Goal: Task Accomplishment & Management: Manage account settings

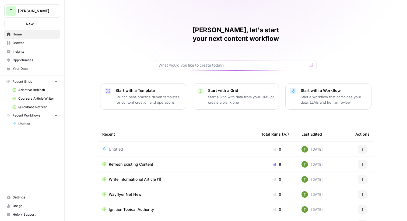
click at [19, 52] on span "Insights" at bounding box center [35, 51] width 45 height 5
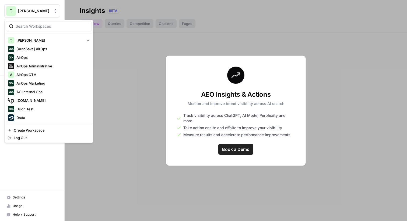
click at [22, 13] on span "[PERSON_NAME]" at bounding box center [34, 10] width 33 height 5
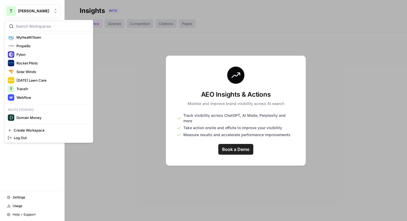
click at [132, 62] on div at bounding box center [236, 110] width 342 height 221
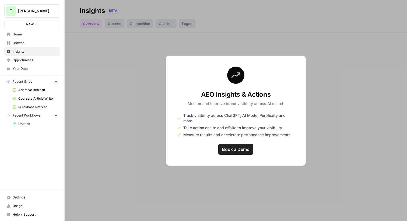
click at [20, 46] on link "Browse" at bounding box center [32, 43] width 56 height 9
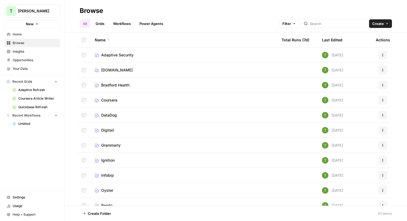
click at [37, 12] on span "[PERSON_NAME]" at bounding box center [34, 10] width 33 height 5
click at [25, 62] on span "Opportunities" at bounding box center [35, 60] width 45 height 5
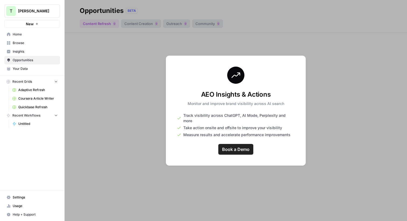
click at [18, 12] on span "[PERSON_NAME]" at bounding box center [34, 10] width 33 height 5
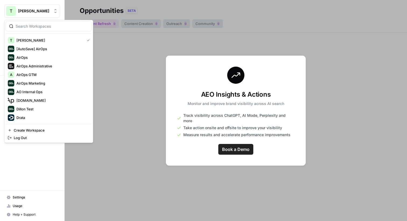
click at [110, 63] on div at bounding box center [236, 110] width 342 height 221
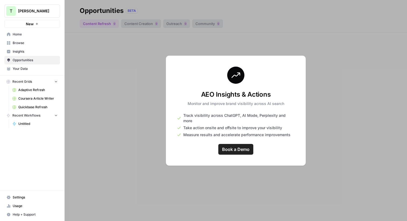
click at [23, 16] on button "T [PERSON_NAME]" at bounding box center [32, 10] width 56 height 13
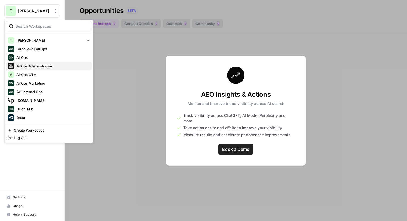
scroll to position [98, 0]
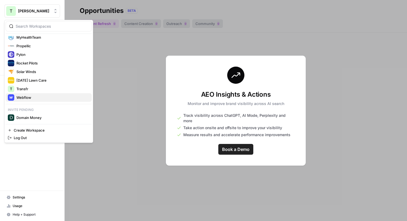
click at [24, 100] on span "Webflow" at bounding box center [51, 97] width 71 height 5
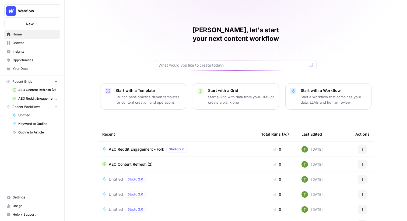
click at [17, 42] on span "Browse" at bounding box center [35, 43] width 45 height 5
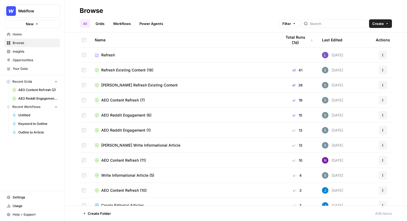
click at [30, 10] on span "Webflow" at bounding box center [34, 10] width 33 height 5
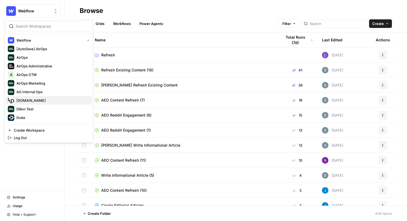
scroll to position [98, 0]
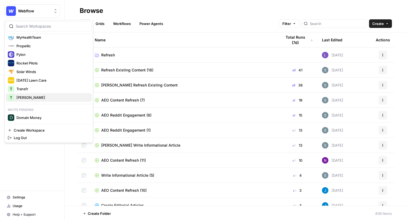
click at [24, 99] on span "[PERSON_NAME]" at bounding box center [51, 97] width 71 height 5
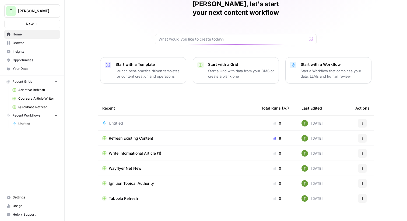
scroll to position [26, 0]
click at [131, 136] on span "Refresh Existing Content" at bounding box center [131, 138] width 44 height 5
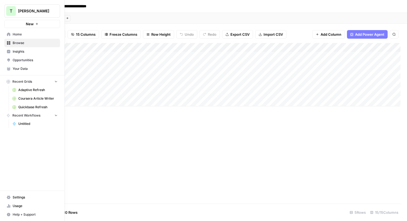
click at [7, 11] on div "T" at bounding box center [11, 11] width 10 height 10
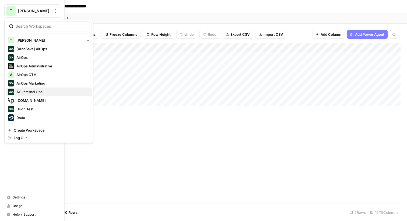
scroll to position [98, 0]
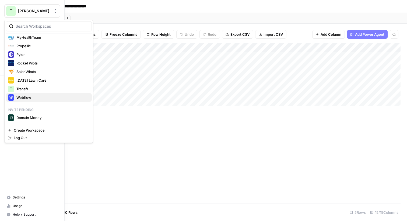
click at [22, 101] on div "Webflow" at bounding box center [49, 97] width 82 height 6
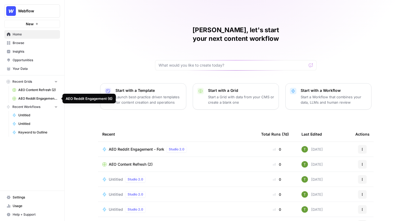
click at [16, 197] on span "Settings" at bounding box center [35, 197] width 45 height 5
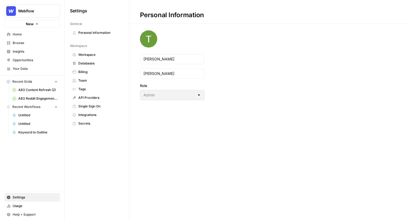
click at [84, 79] on span "Team" at bounding box center [99, 80] width 43 height 5
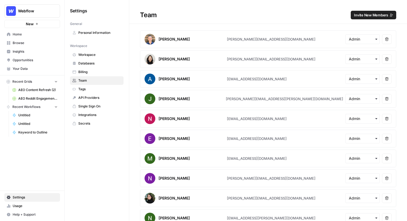
click at [364, 14] on span "Invite New Members" at bounding box center [371, 14] width 34 height 5
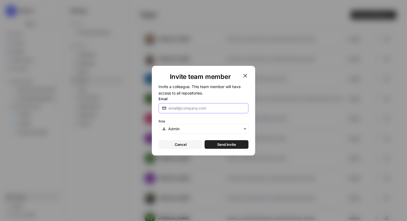
click at [190, 107] on input "Email" at bounding box center [206, 108] width 76 height 5
paste input "connor@airops.com"
type input "connor@airops.com"
click at [231, 145] on span "Send invite" at bounding box center [226, 144] width 19 height 5
